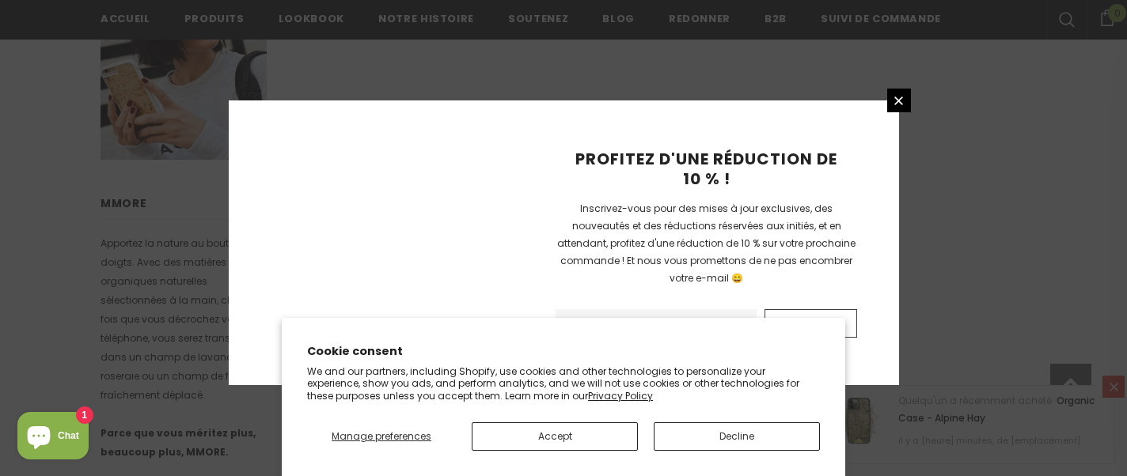
scroll to position [1332, 0]
